Goal: Transaction & Acquisition: Obtain resource

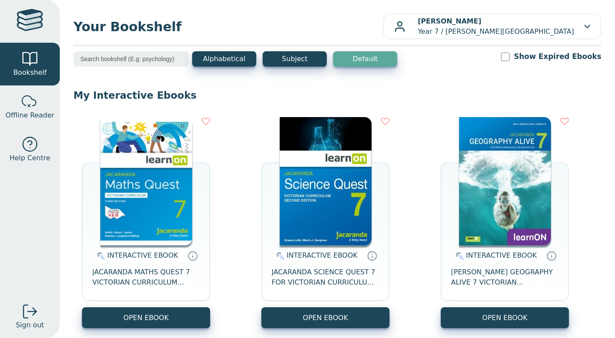
click at [329, 195] on img at bounding box center [326, 181] width 92 height 128
click at [317, 181] on img at bounding box center [326, 181] width 92 height 128
